Goal: Share content

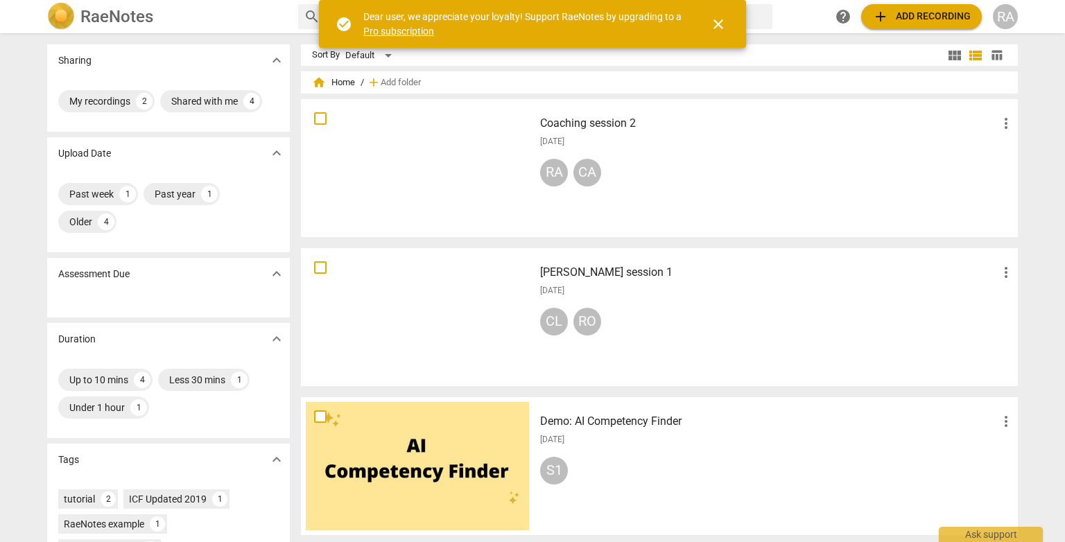
click at [837, 132] on div "Coaching session 2 more_vert [DATE] RA CA" at bounding box center [777, 168] width 496 height 128
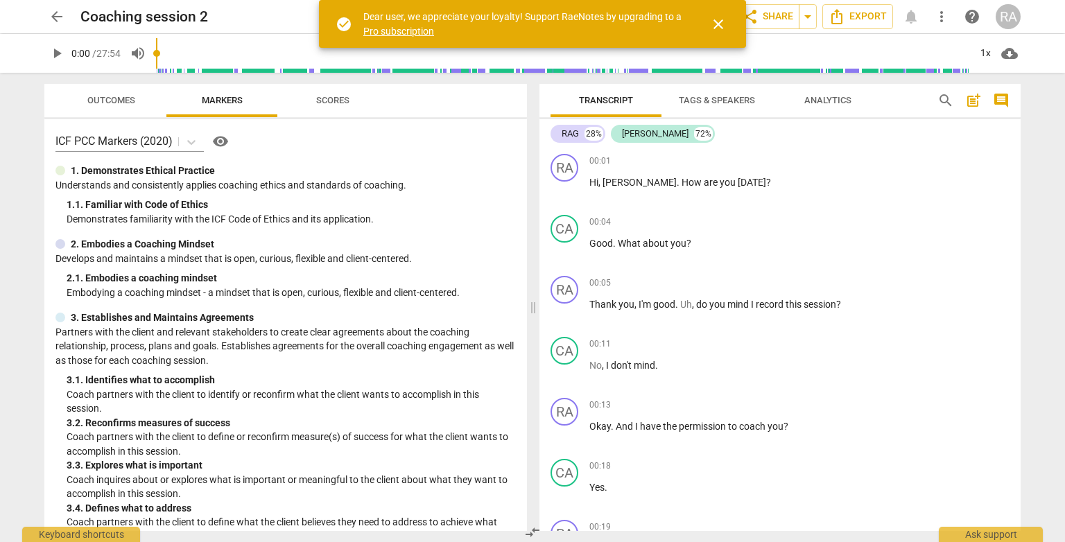
click at [722, 26] on span "close" at bounding box center [718, 24] width 17 height 17
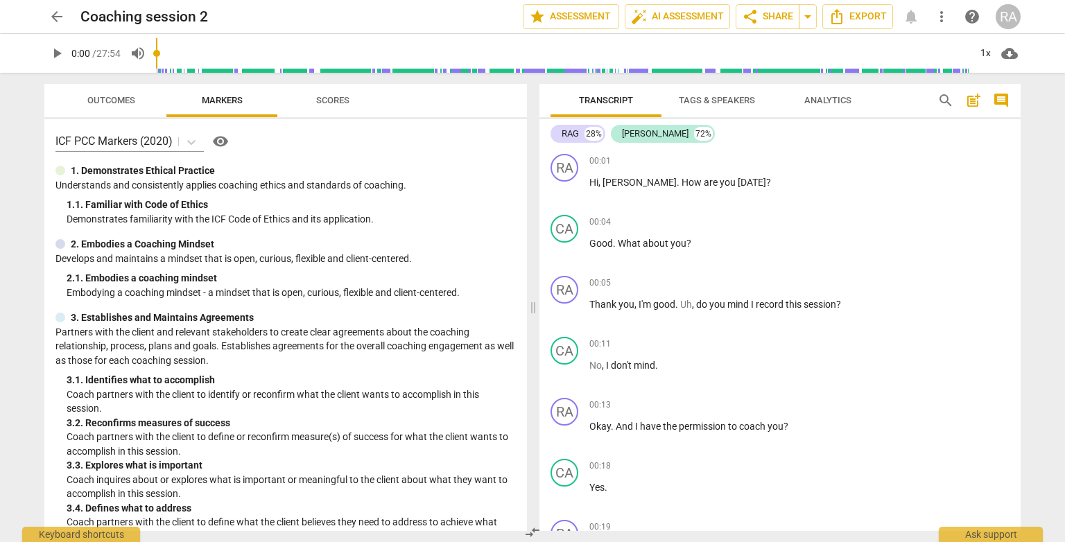
click at [735, 98] on span "Tags & Speakers" at bounding box center [717, 100] width 76 height 10
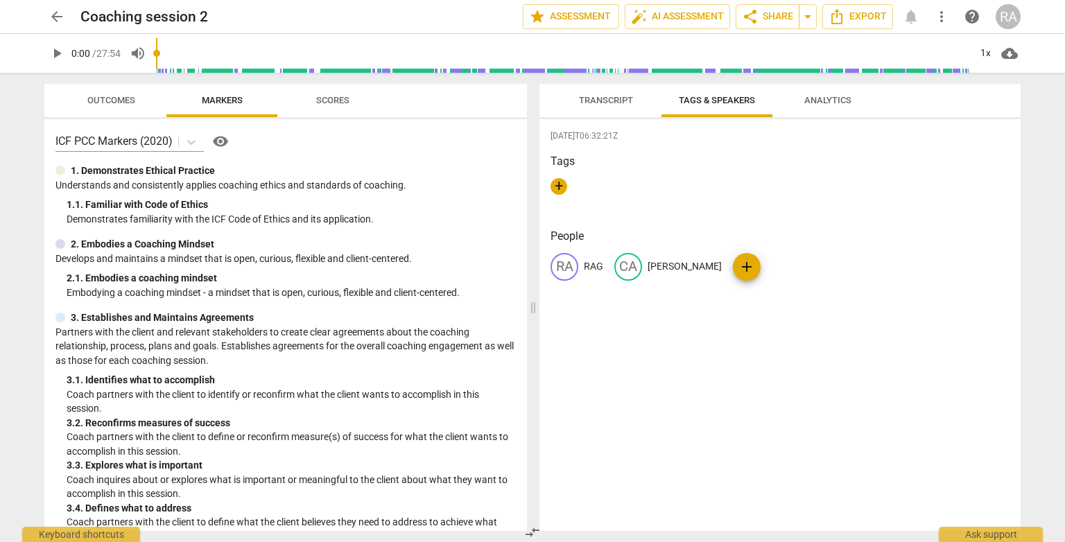
click at [824, 104] on span "Analytics" at bounding box center [827, 100] width 47 height 10
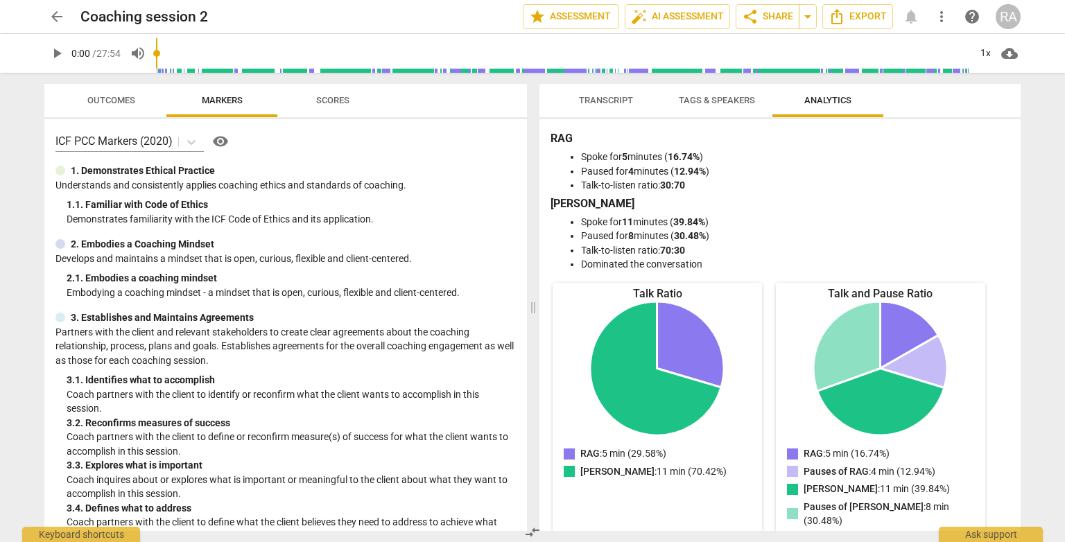
click at [342, 103] on span "Scores" at bounding box center [332, 100] width 33 height 10
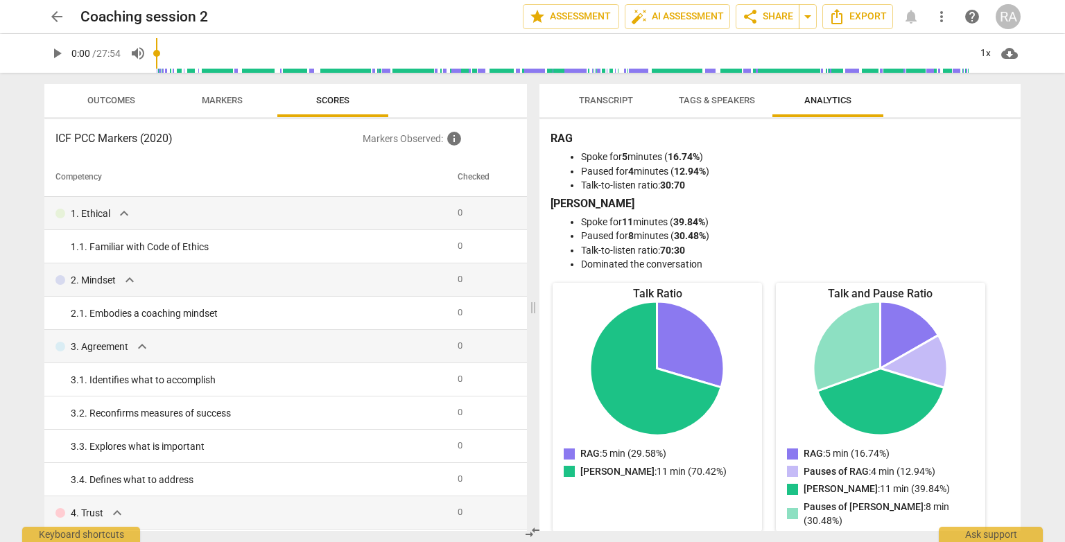
click at [119, 95] on span "Outcomes" at bounding box center [111, 100] width 48 height 10
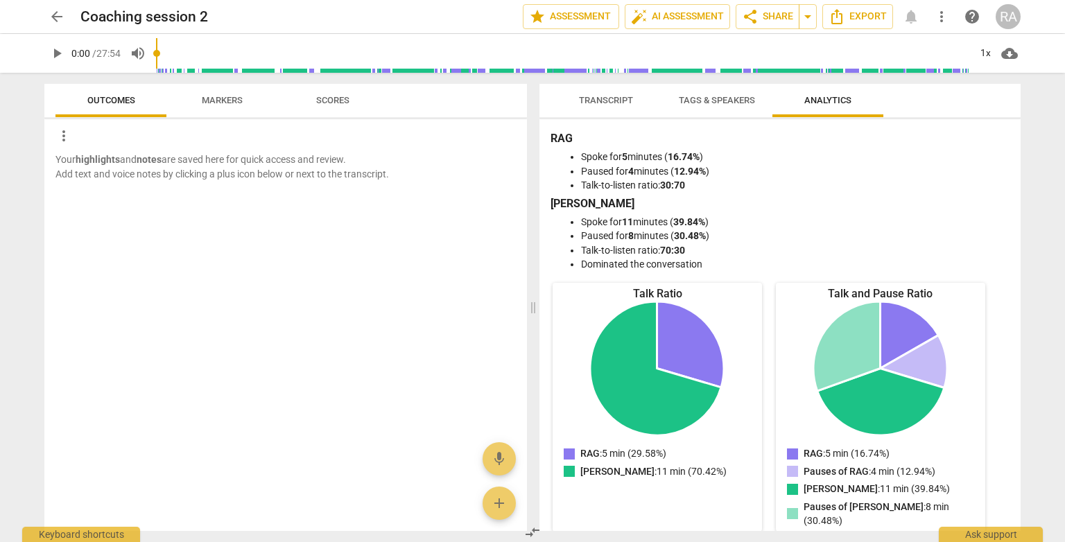
click at [220, 95] on span "Markers" at bounding box center [222, 100] width 41 height 10
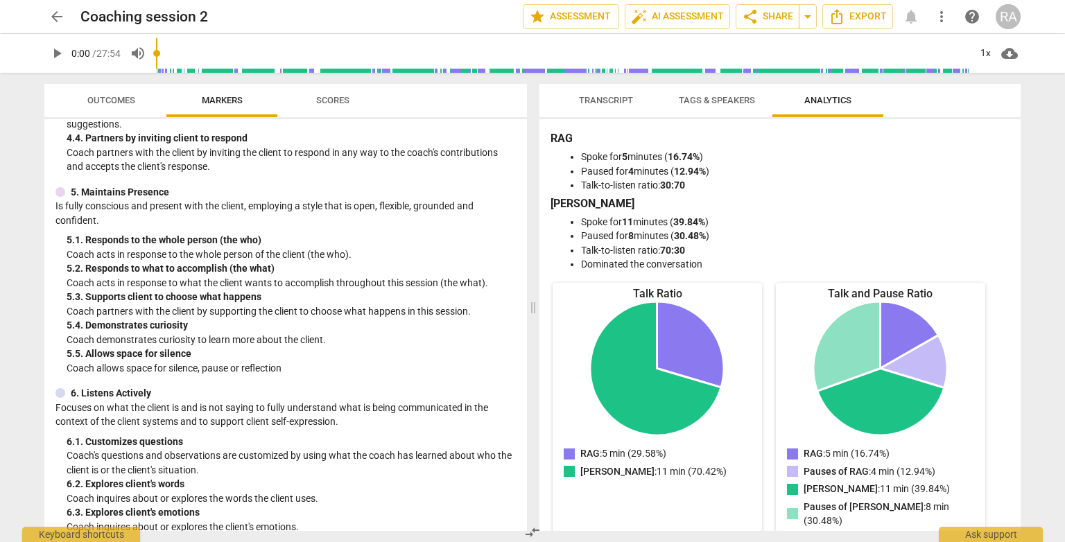
scroll to position [570, 0]
click at [808, 18] on span "arrow_drop_down" at bounding box center [807, 16] width 17 height 17
click at [776, 18] on span "share Share" at bounding box center [767, 16] width 51 height 17
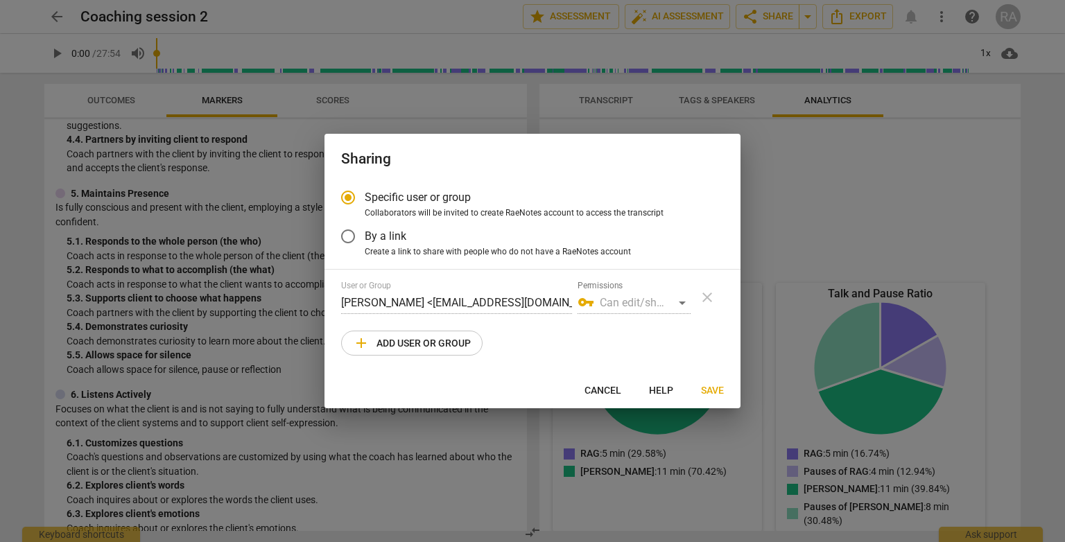
click at [840, 190] on div at bounding box center [532, 271] width 1065 height 542
radio input "false"
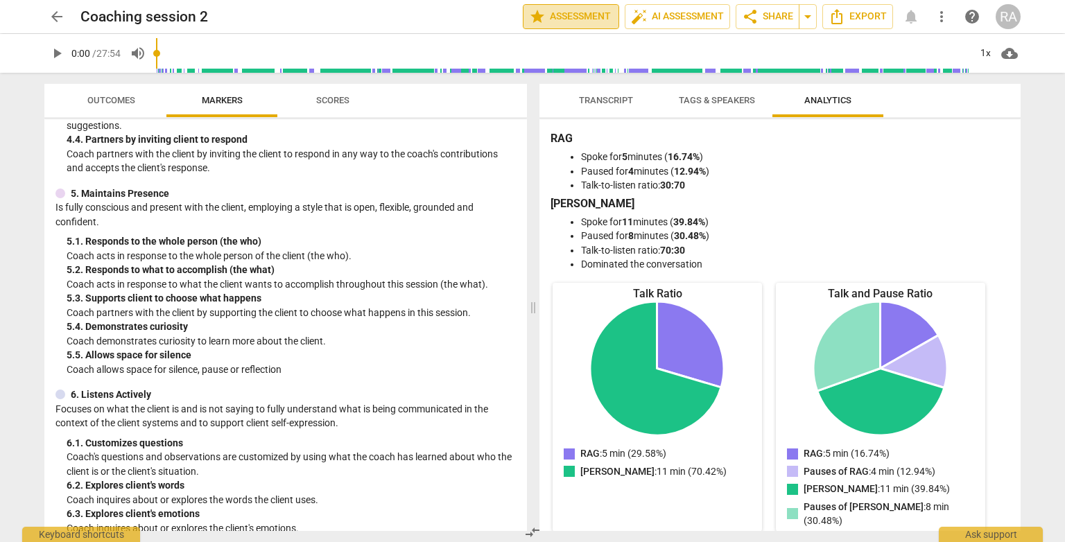
click at [594, 21] on span "star Assessment" at bounding box center [571, 16] width 84 height 17
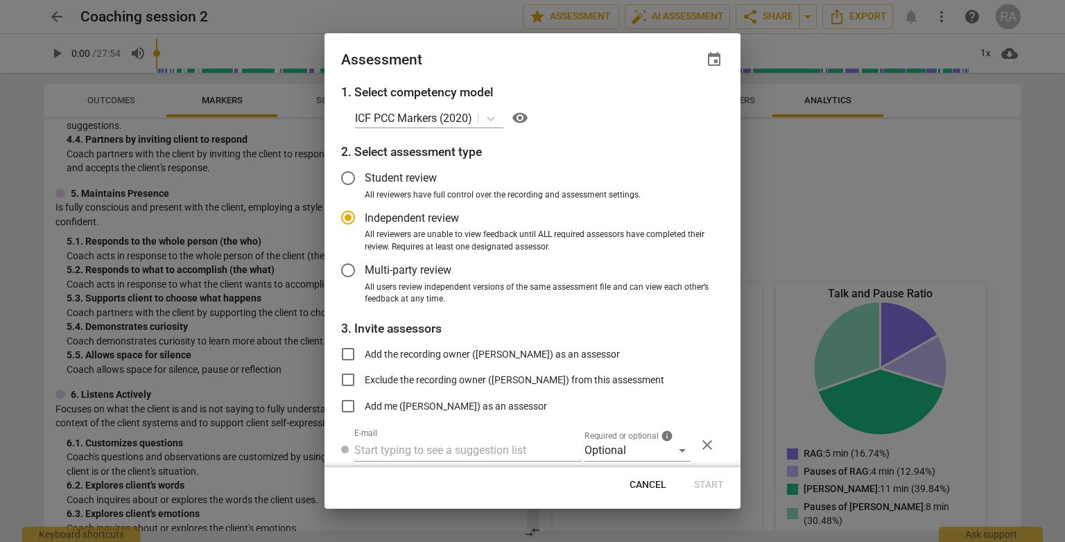
click at [791, 158] on div at bounding box center [532, 271] width 1065 height 542
radio input "false"
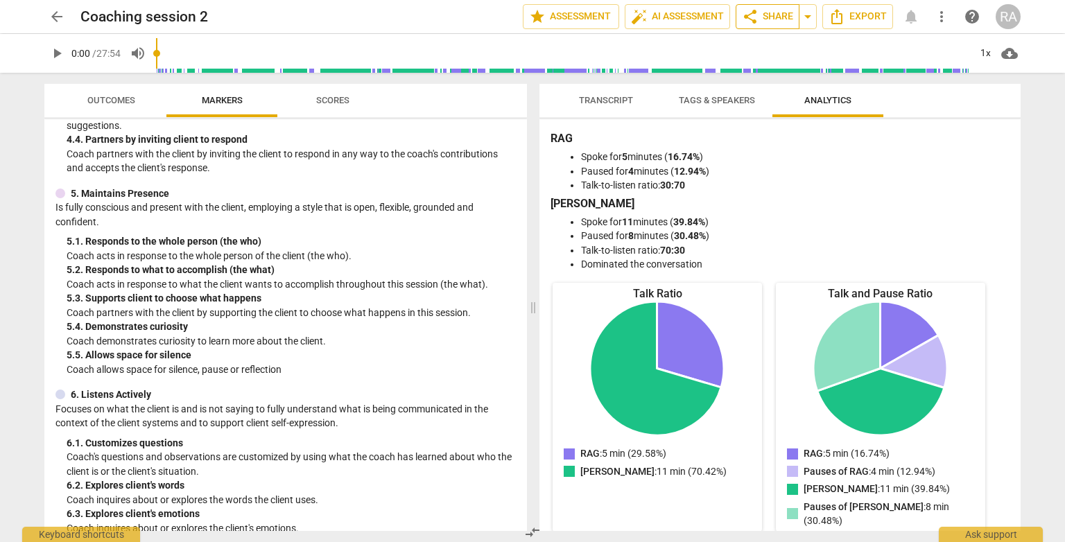
click at [761, 16] on span "share Share" at bounding box center [767, 16] width 51 height 17
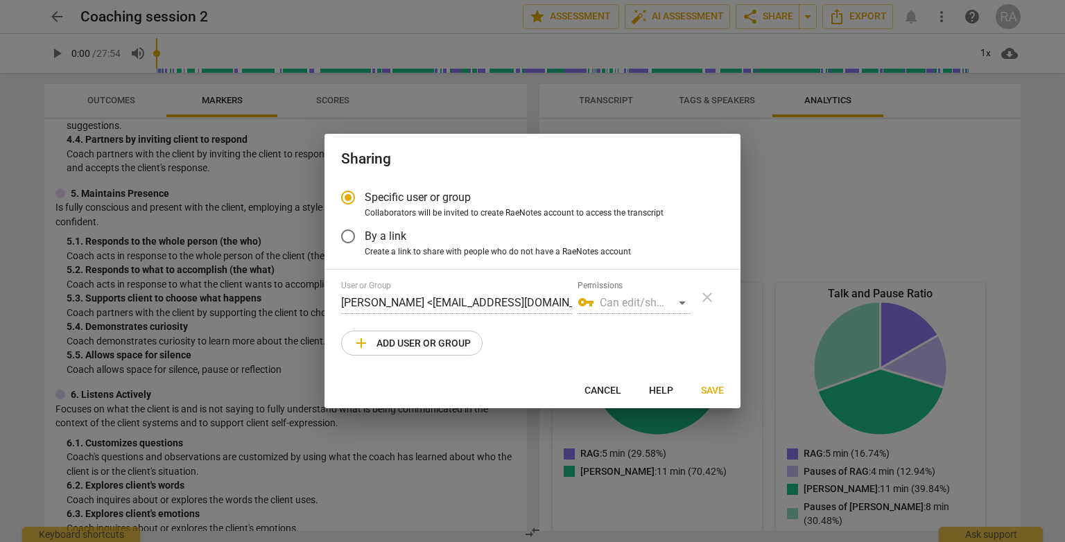
click at [435, 345] on span "add Add user or group" at bounding box center [412, 343] width 118 height 17
radio input "false"
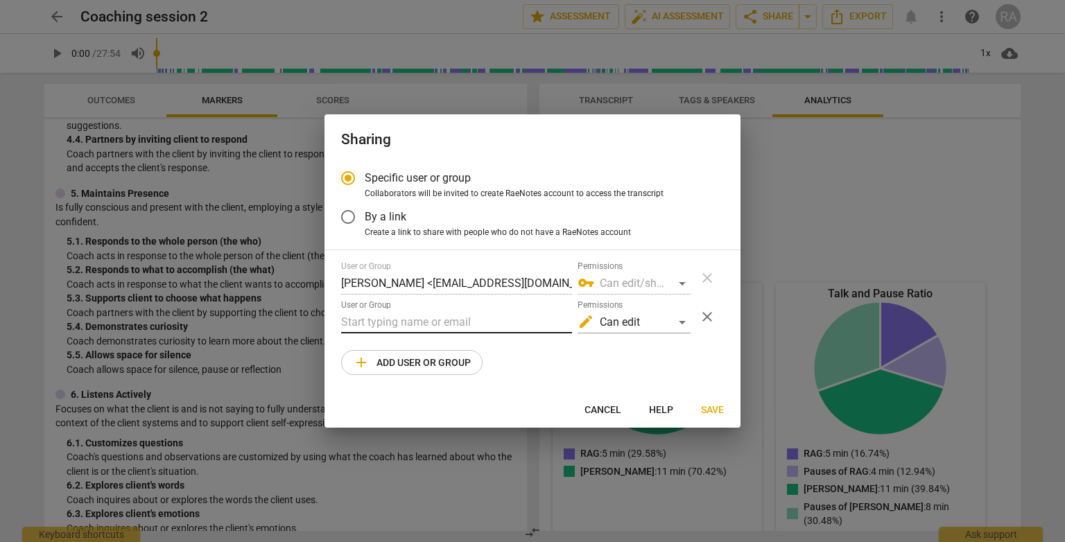
click at [449, 322] on input "text" at bounding box center [456, 322] width 231 height 22
type input "[EMAIL_ADDRESS][DOMAIN_NAME]"
click at [715, 412] on span "Save" at bounding box center [712, 410] width 23 height 14
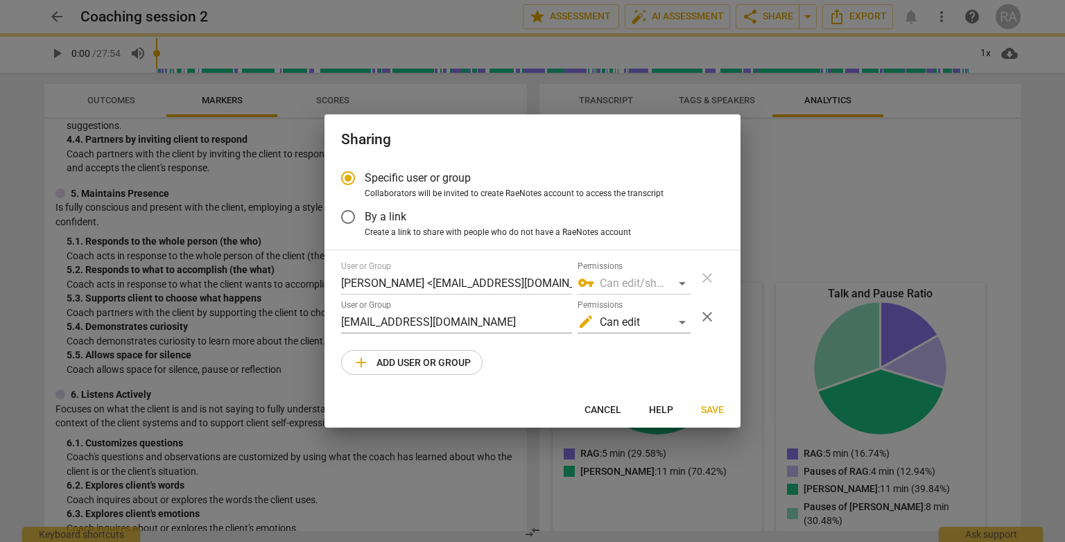
radio input "false"
type input "[PERSON_NAME] <[PERSON_NAME][EMAIL_ADDRESS][PERSON_NAME][DOMAIN_NAME]>"
